Goal: Communication & Community: Answer question/provide support

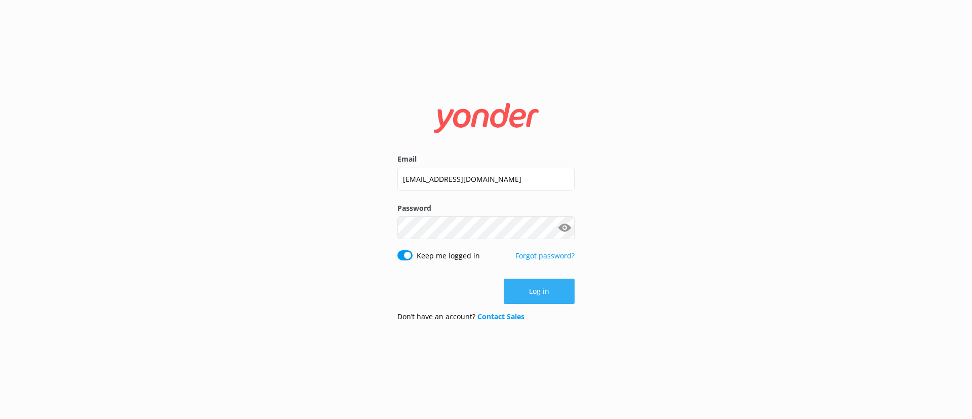
click at [536, 293] on button "Log in" at bounding box center [539, 291] width 71 height 25
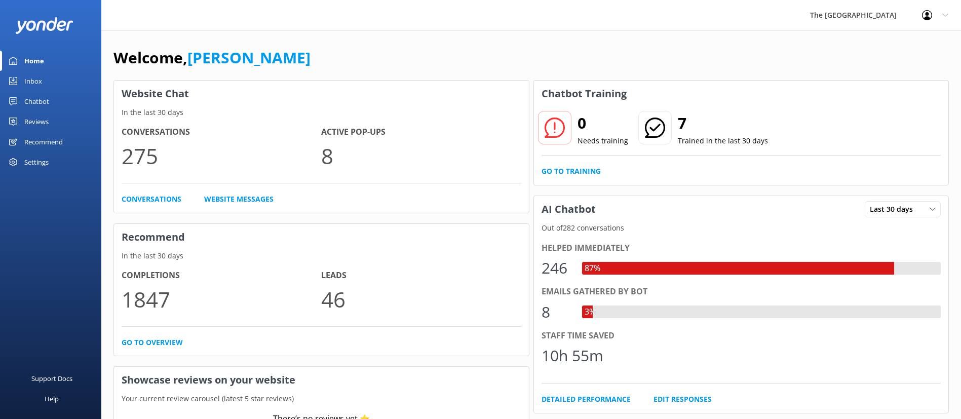
drag, startPoint x: 42, startPoint y: 76, endPoint x: 62, endPoint y: 90, distance: 24.6
click at [42, 75] on link "Inbox" at bounding box center [50, 81] width 101 height 20
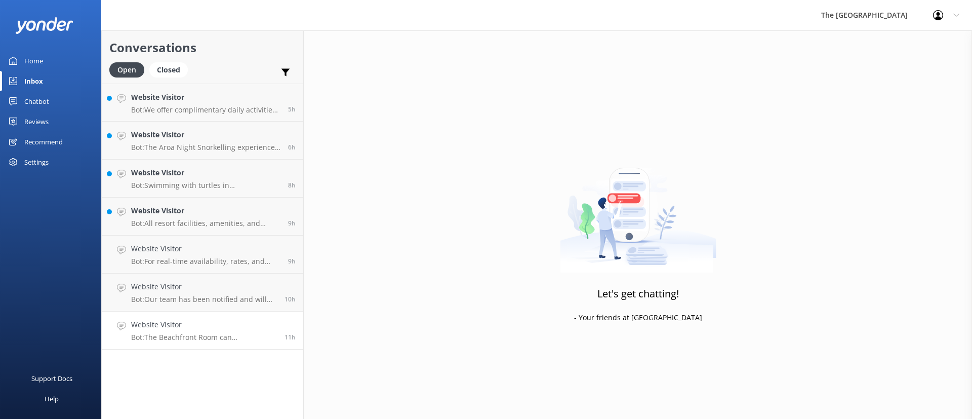
click at [206, 335] on p "Bot: The Beachfront Room can accommodate up to 2 adults and 2 infants/kids on t…" at bounding box center [204, 337] width 146 height 9
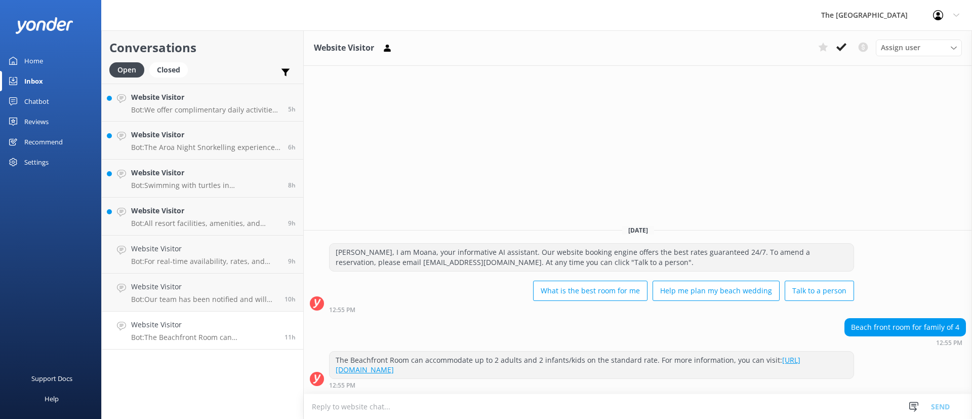
click at [845, 43] on icon at bounding box center [842, 47] width 10 height 10
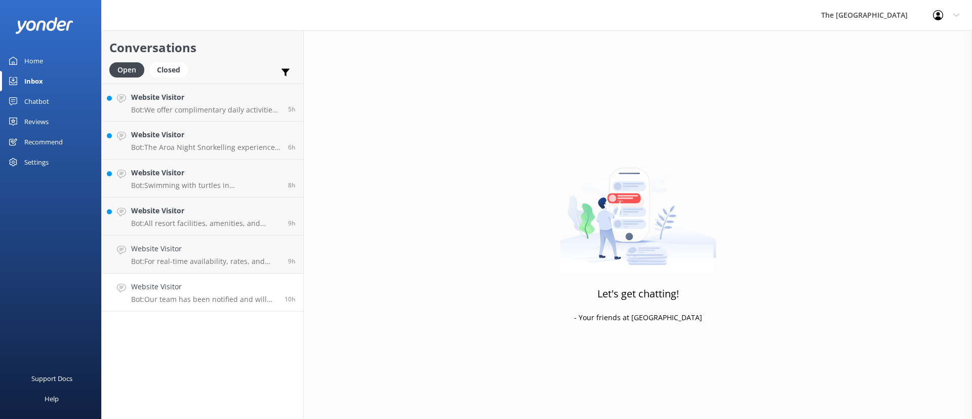
click at [155, 289] on h4 "Website Visitor" at bounding box center [204, 286] width 146 height 11
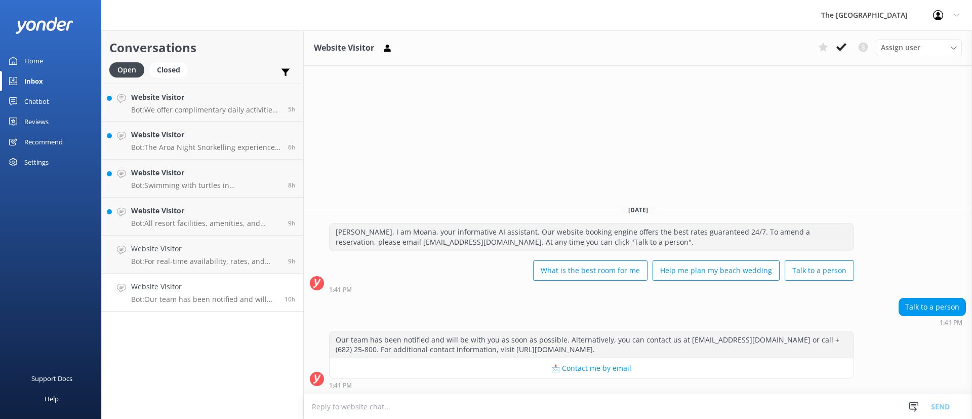
click at [847, 37] on div "Website Visitor Assign user Rarotongan Tata [PERSON_NAME] [PERSON_NAME] [PERSON…" at bounding box center [638, 47] width 668 height 35
click at [840, 46] on button at bounding box center [841, 46] width 18 height 15
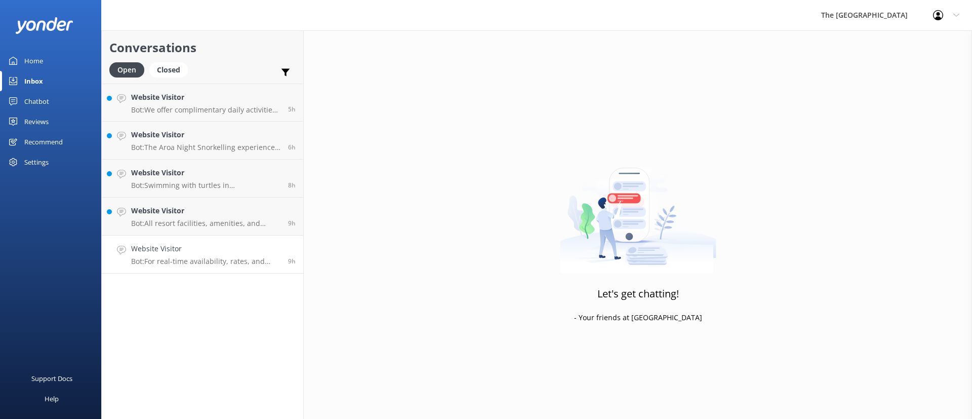
click at [206, 257] on p "Bot: For real-time availability, rates, and bookings of our Beachfront Room, pl…" at bounding box center [205, 261] width 149 height 9
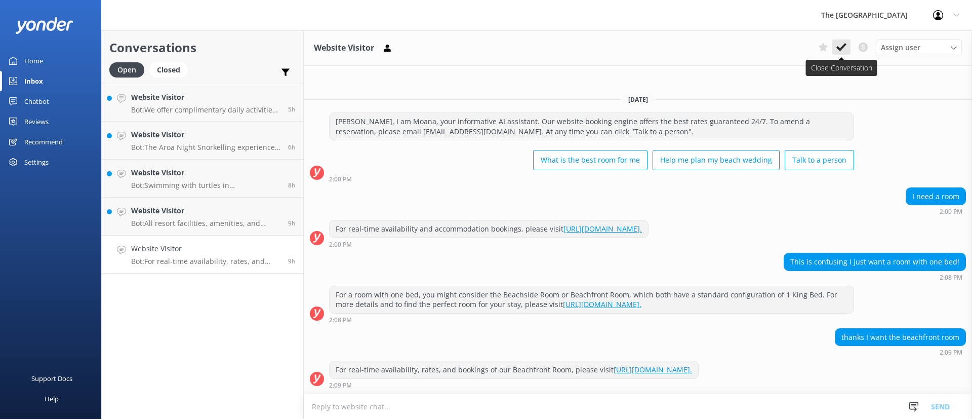
click at [840, 44] on icon at bounding box center [842, 47] width 10 height 10
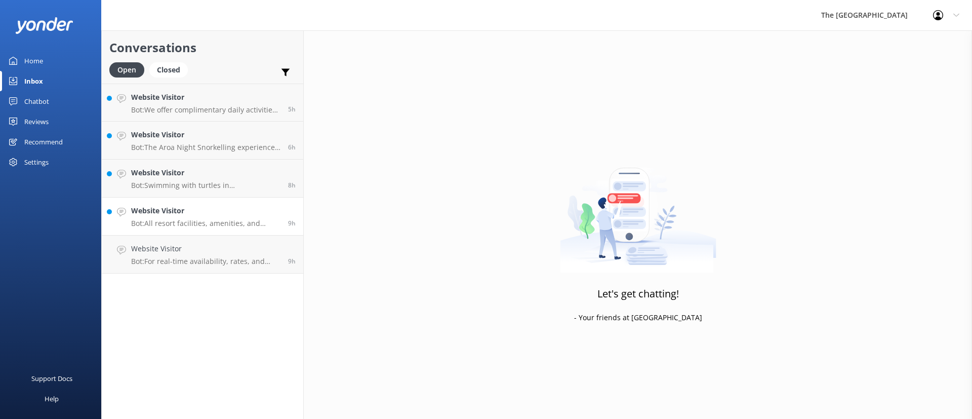
click at [208, 210] on h4 "Website Visitor" at bounding box center [205, 210] width 149 height 11
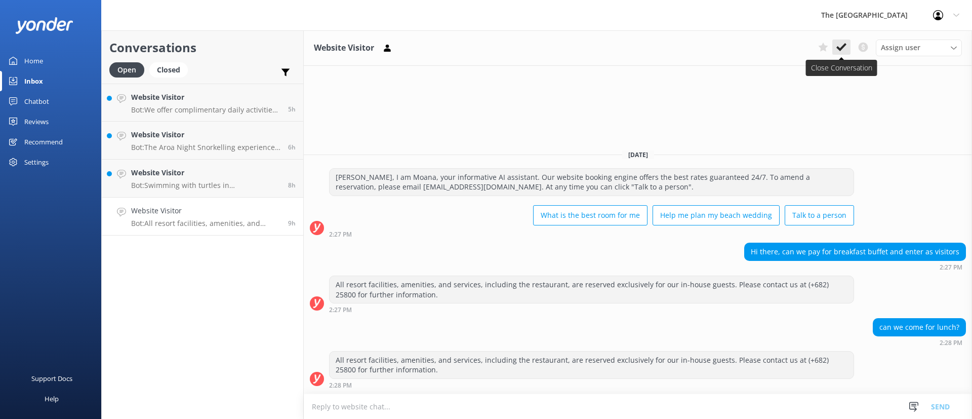
click at [843, 49] on icon at bounding box center [842, 47] width 10 height 10
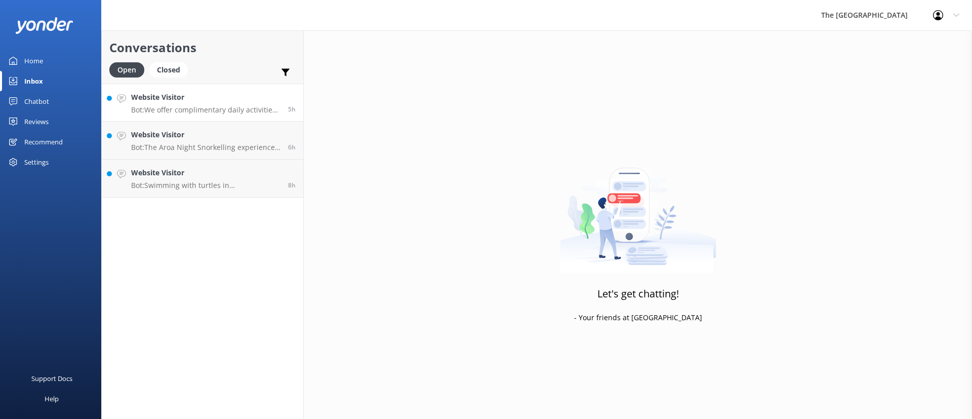
click at [157, 110] on p "Bot: We offer complimentary daily activities for all guests at the resort, incl…" at bounding box center [205, 109] width 149 height 9
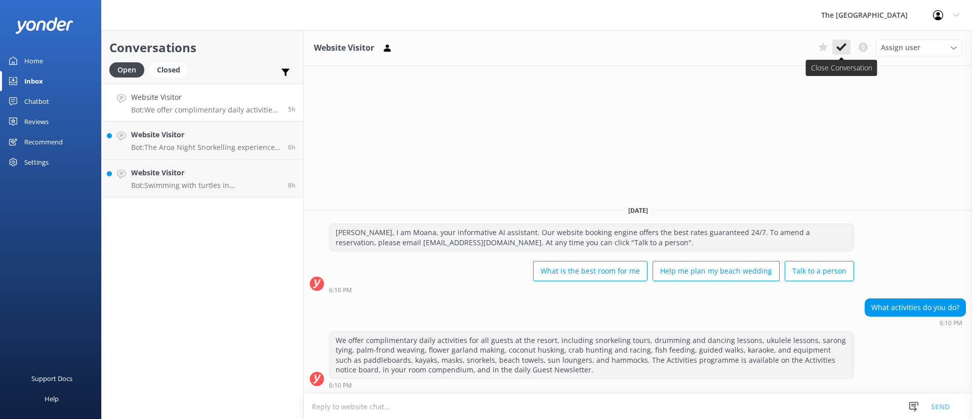
click at [845, 46] on icon at bounding box center [842, 47] width 10 height 10
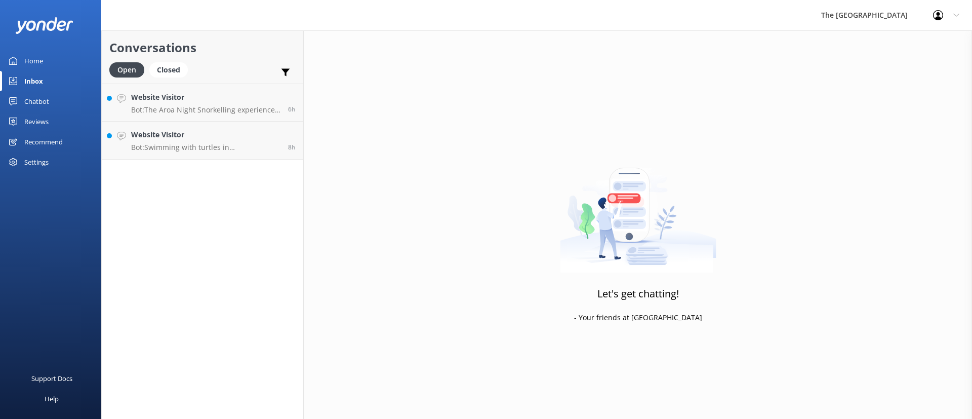
click at [178, 111] on p "Bot: The Aroa Night Snorkelling experience costs $30 per adult and $15 per chil…" at bounding box center [205, 109] width 149 height 9
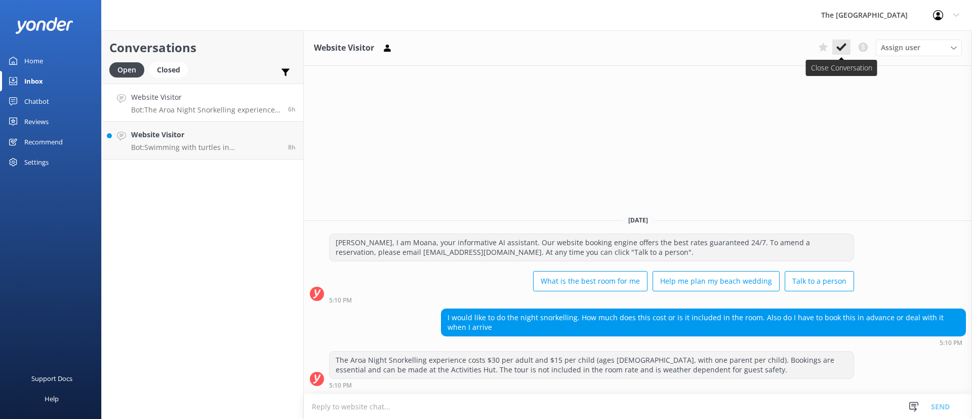
click at [840, 45] on icon at bounding box center [842, 47] width 10 height 10
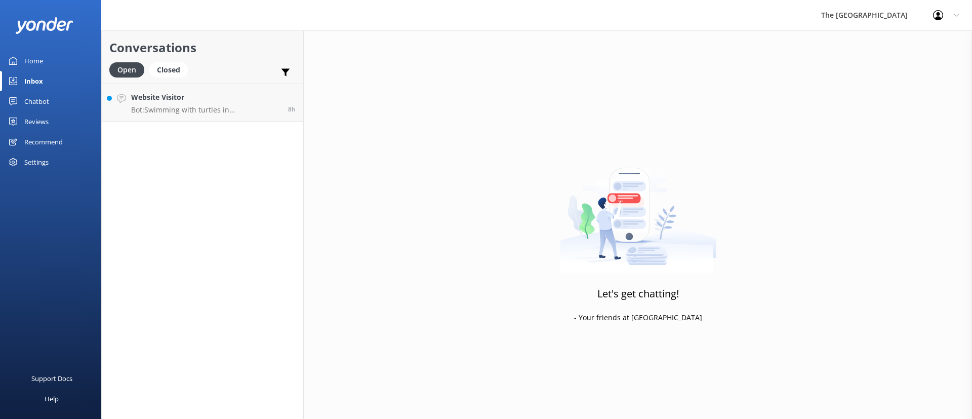
click at [163, 108] on p "Bot: Swimming with turtles in [GEOGRAPHIC_DATA], especially at the [GEOGRAPHIC_…" at bounding box center [205, 109] width 149 height 9
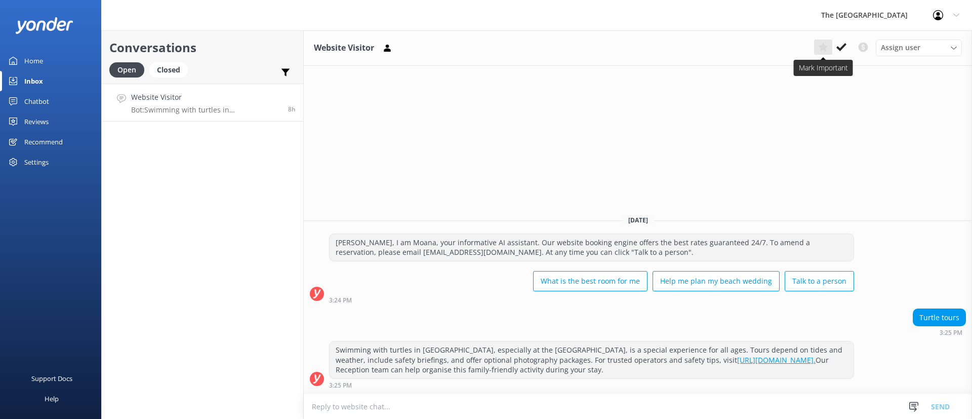
click at [831, 46] on button at bounding box center [823, 46] width 18 height 15
click at [841, 47] on icon at bounding box center [842, 47] width 10 height 10
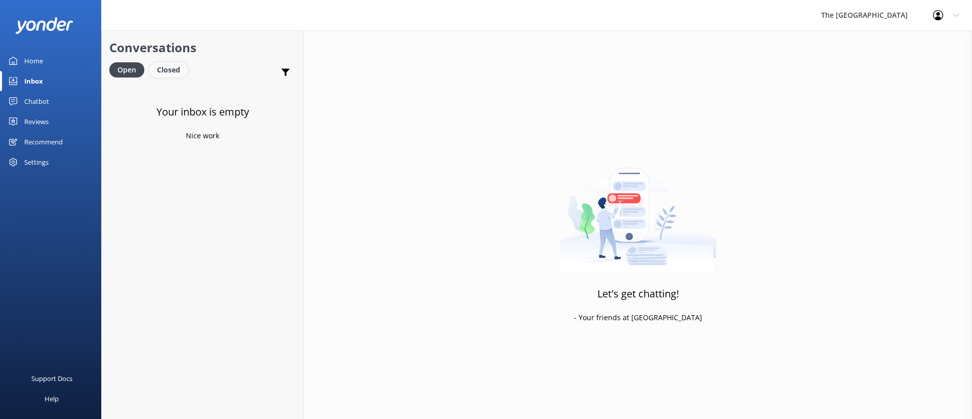
click at [161, 71] on div "Closed" at bounding box center [168, 69] width 38 height 15
click at [130, 69] on div "Open" at bounding box center [126, 69] width 34 height 15
click at [130, 69] on div "Open" at bounding box center [126, 69] width 35 height 15
click at [55, 81] on link "Inbox" at bounding box center [50, 81] width 101 height 20
click at [31, 84] on div "Inbox" at bounding box center [33, 81] width 19 height 20
